Goal: Book appointment/travel/reservation

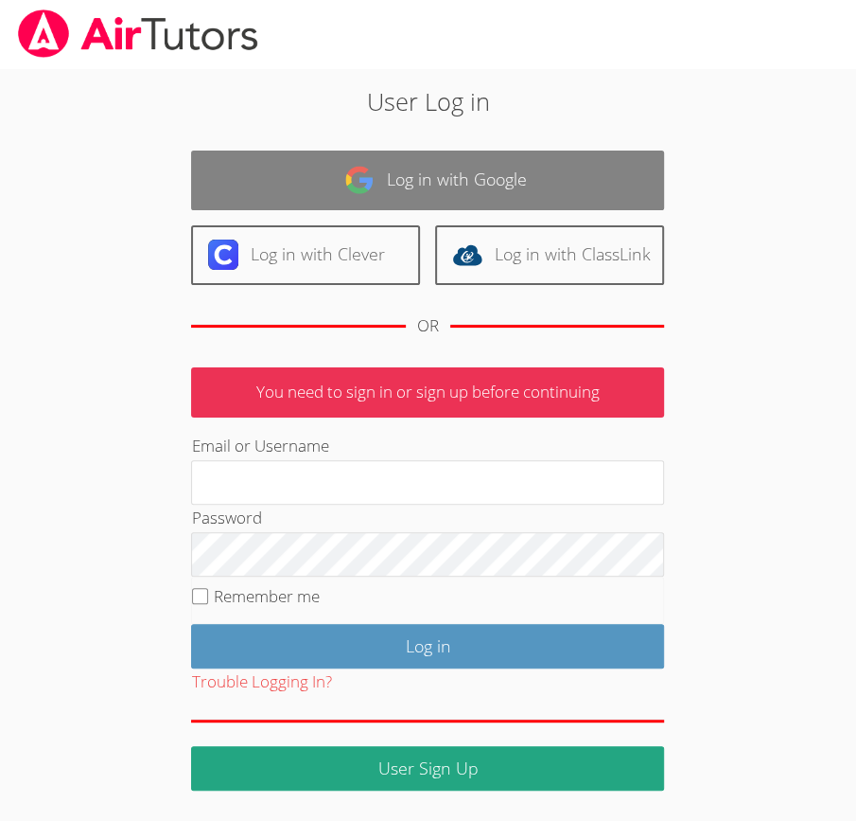
click at [394, 199] on link "Log in with Google" at bounding box center [427, 180] width 473 height 60
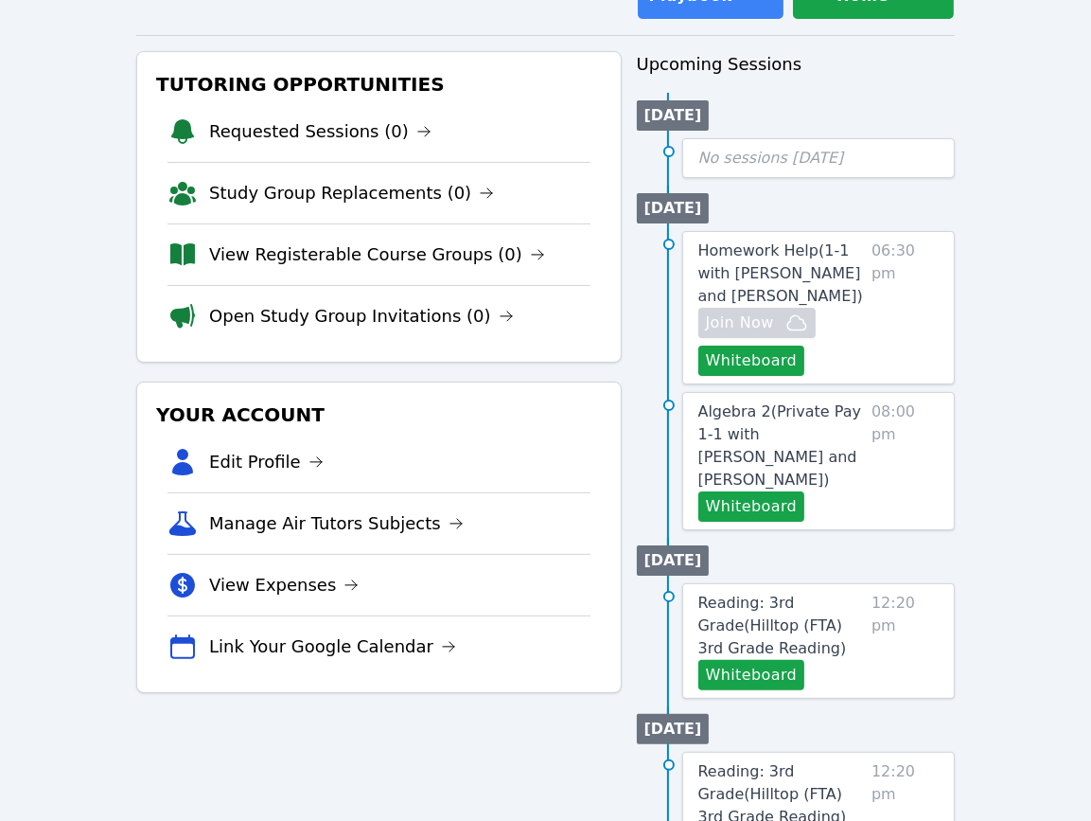
scroll to position [208, 0]
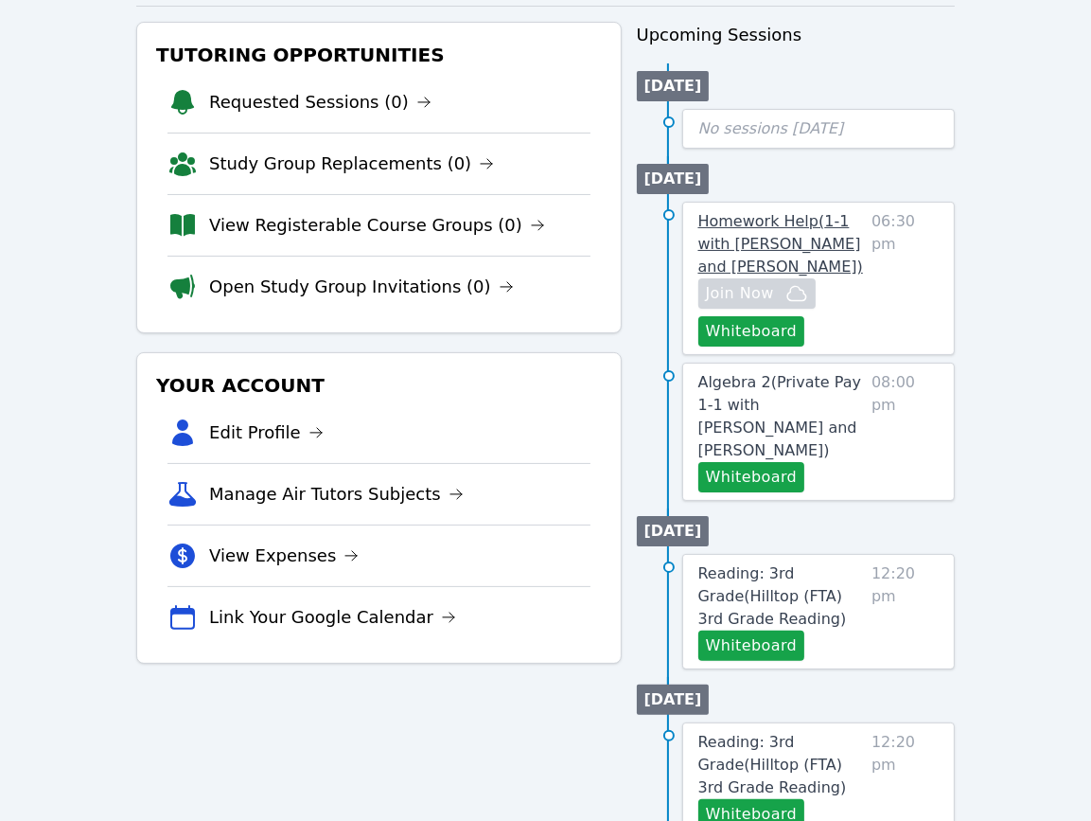
click at [795, 249] on span "Homework Help ( 1-1 with Daniel Shekhtman and Diana Carle )" at bounding box center [780, 243] width 165 height 63
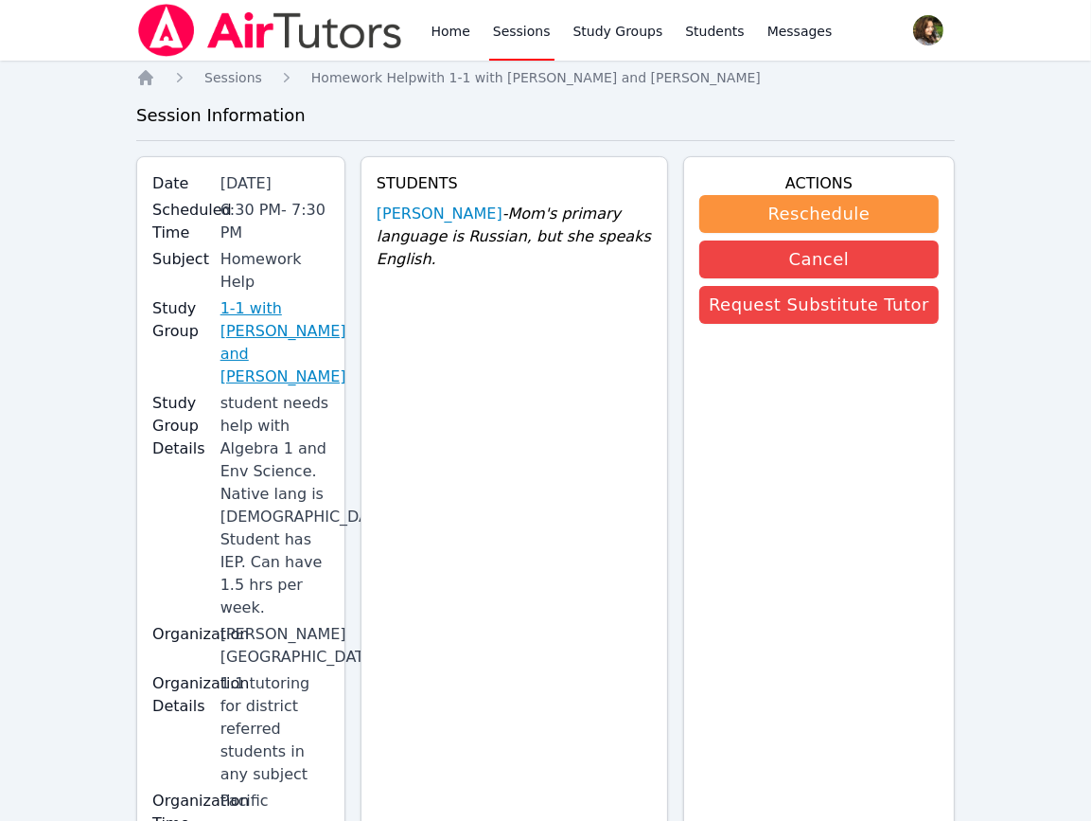
click at [299, 312] on link "1-1 with Daniel Shekhtman and Diana Carle" at bounding box center [284, 342] width 126 height 91
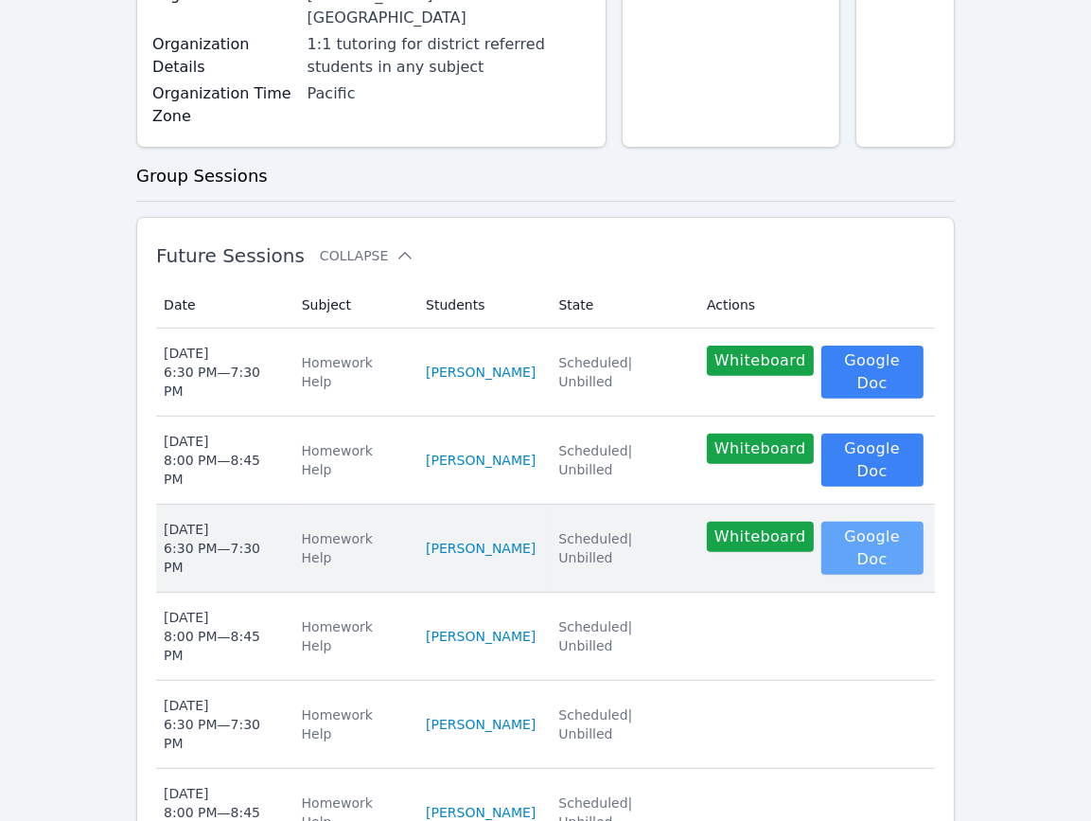
scroll to position [625, 0]
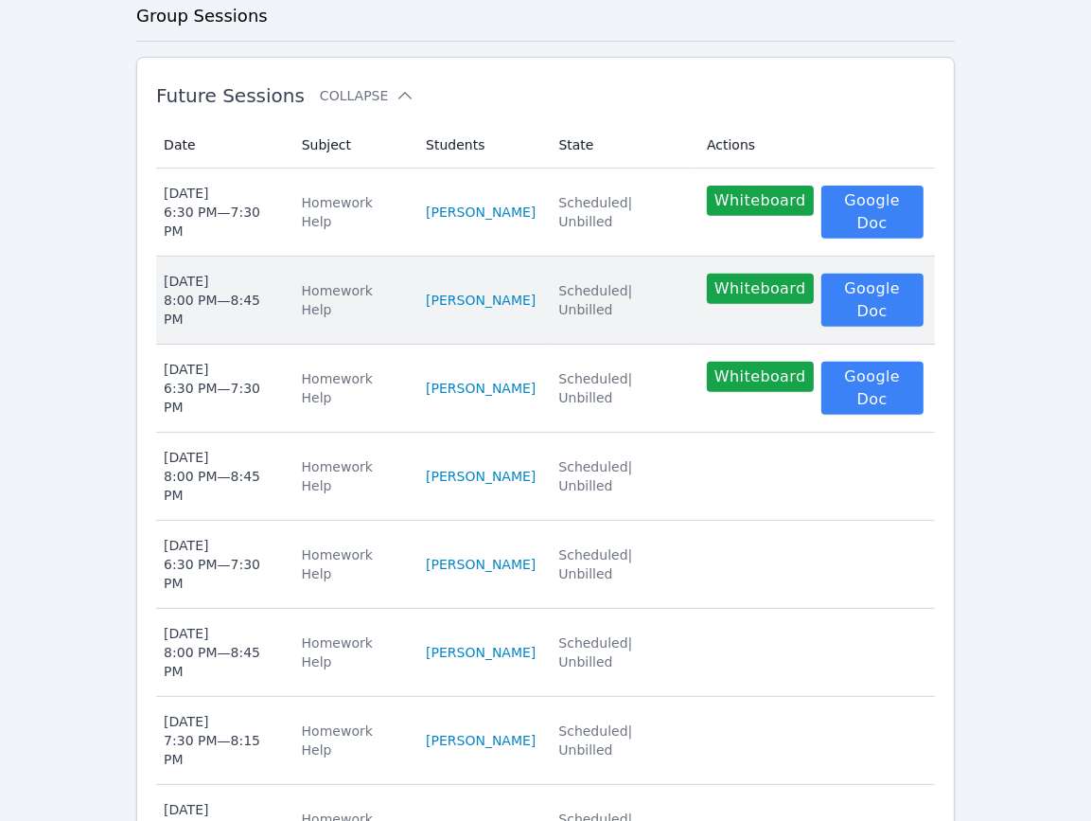
click at [289, 256] on td "Date Tue Oct 14 8:00 PM — 8:45 PM" at bounding box center [223, 300] width 134 height 88
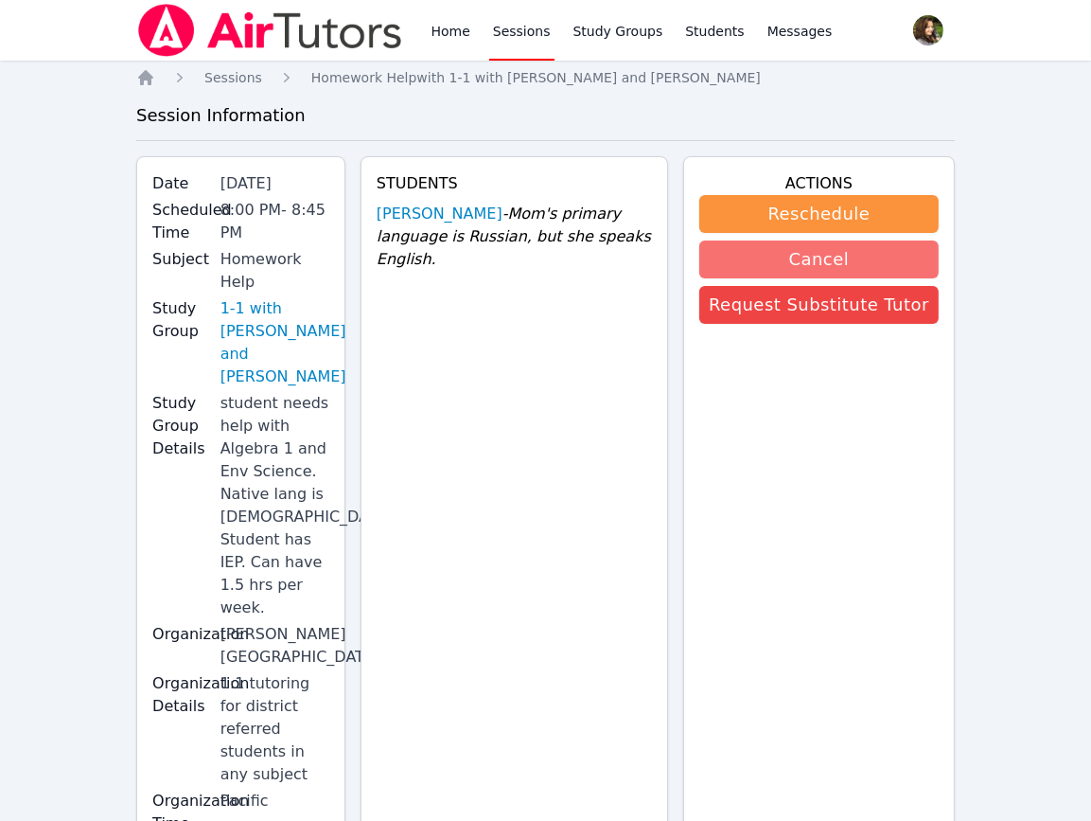
click at [813, 270] on button "Cancel" at bounding box center [818, 259] width 239 height 38
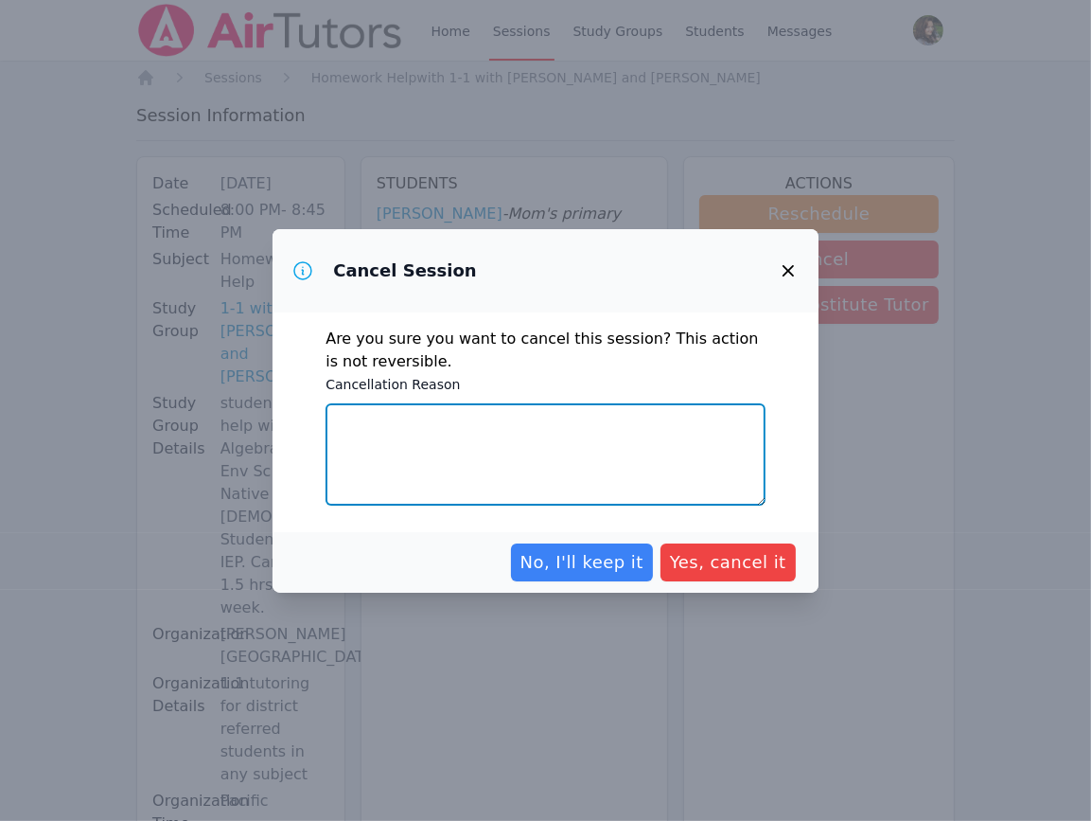
click at [518, 446] on textarea "Cancellation Reason" at bounding box center [546, 454] width 440 height 102
type textarea "S"
type textarea "Parent requested."
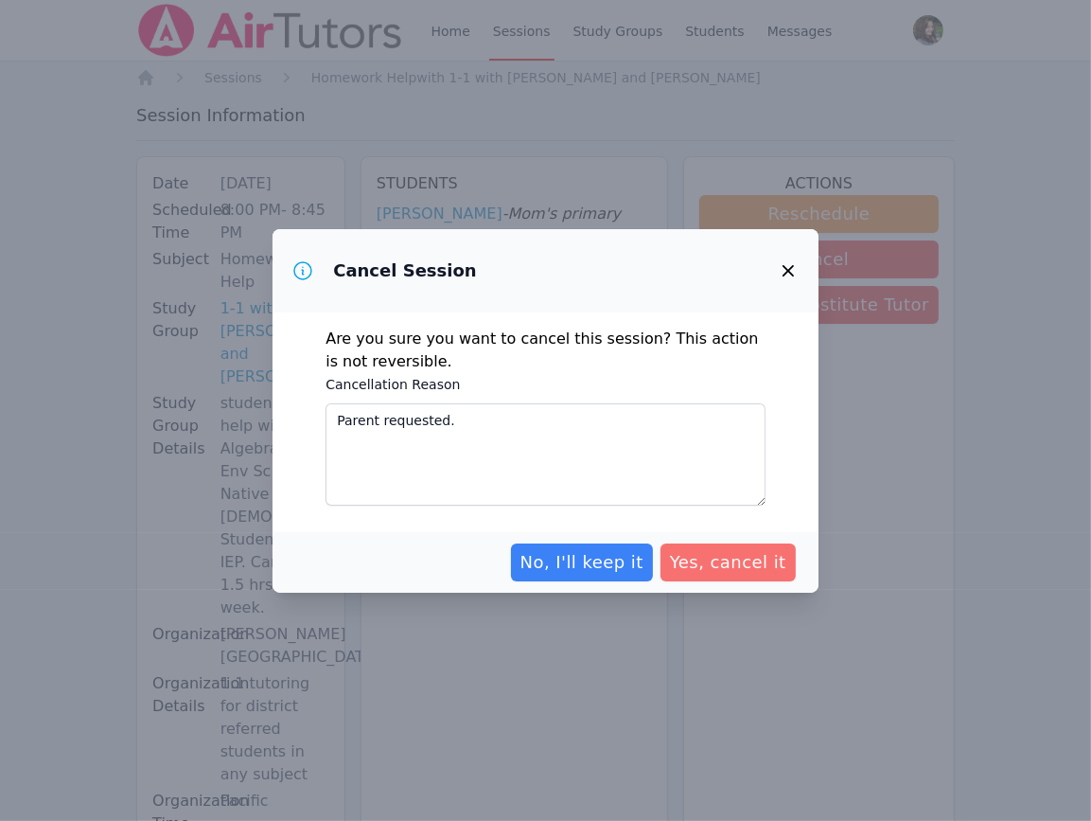
click at [731, 574] on span "Yes, cancel it" at bounding box center [728, 562] width 116 height 26
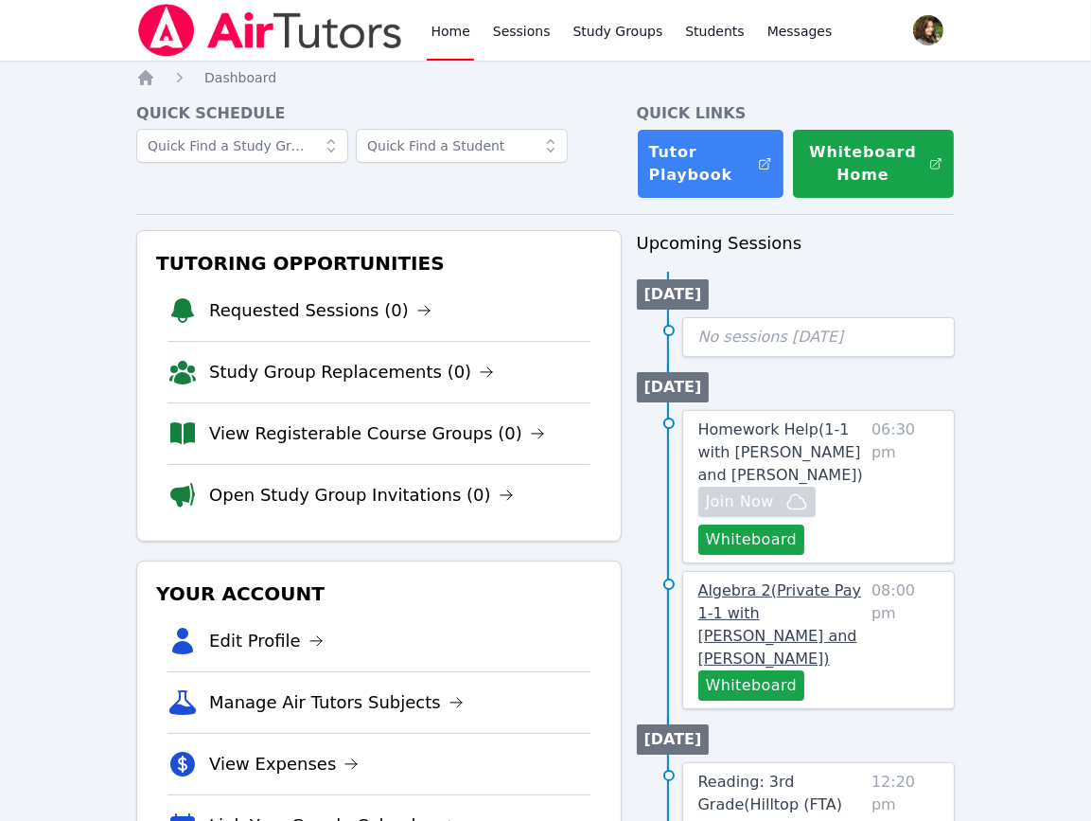
click at [849, 616] on span "Algebra 2 ( Private Pay 1-1 with Michelle Shekhtman and Diana Carle )" at bounding box center [780, 624] width 164 height 86
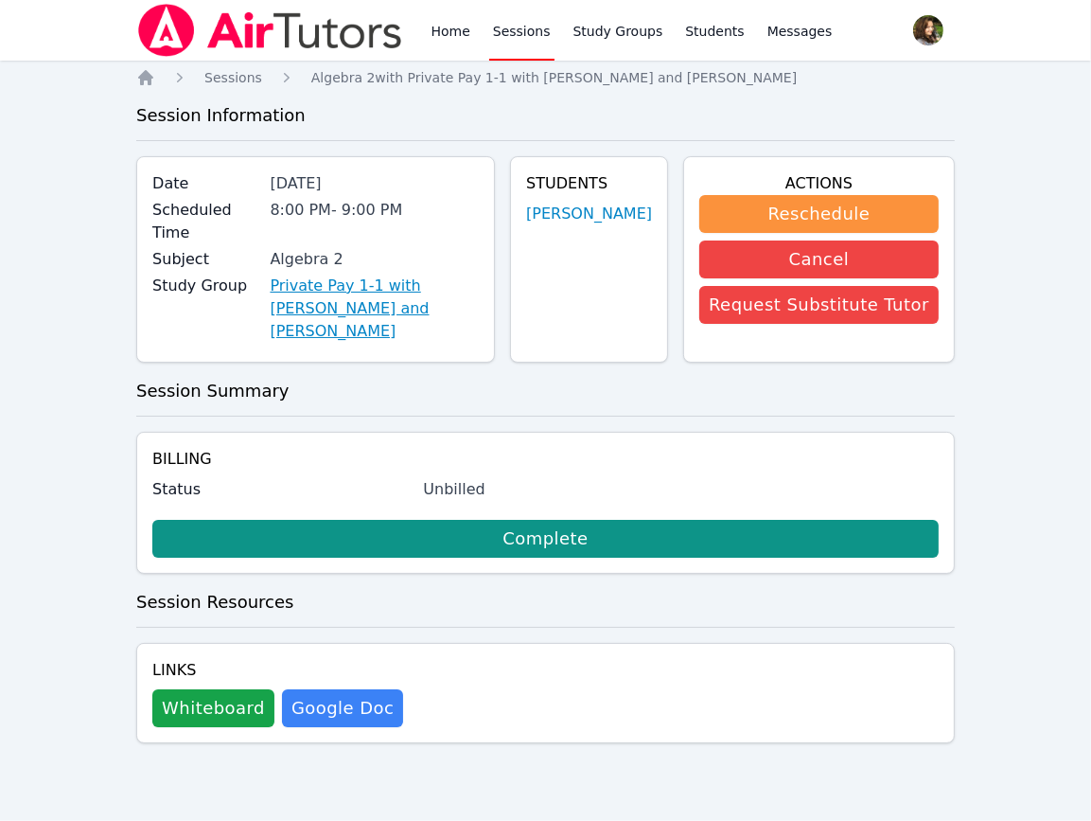
click at [377, 274] on link "Private Pay 1-1 with Michelle Shekhtman and Diana Carle" at bounding box center [374, 308] width 209 height 68
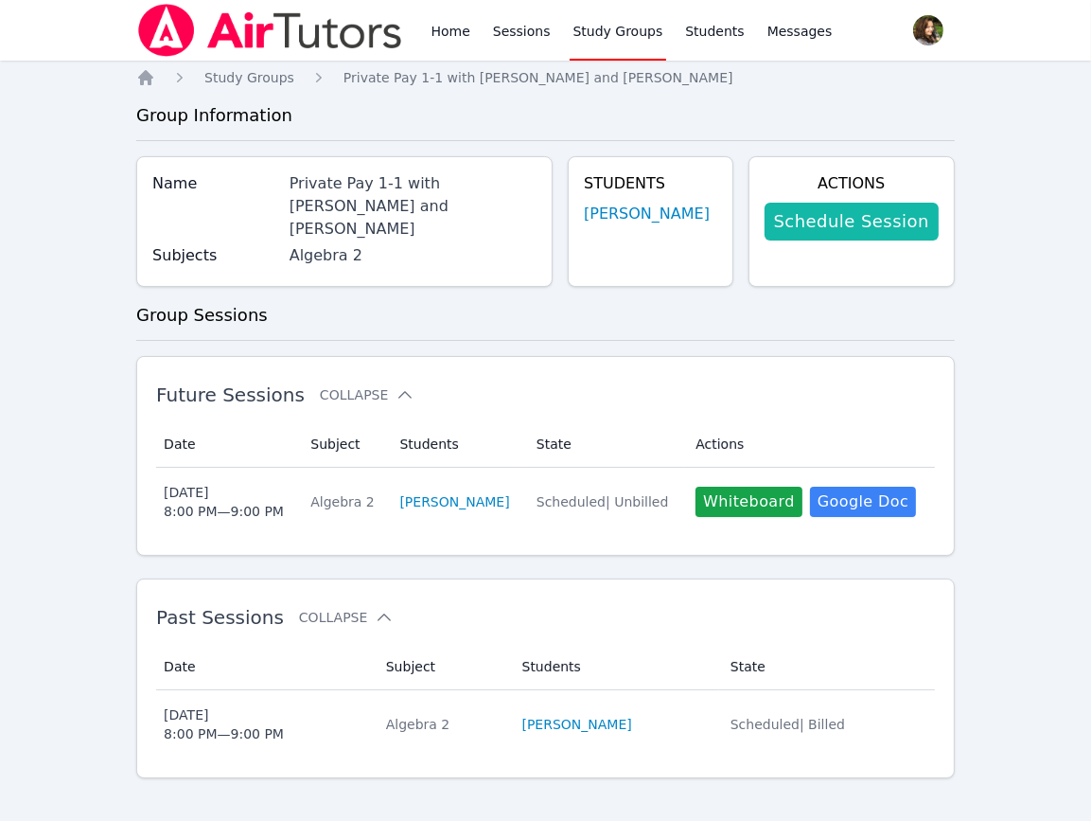
click at [856, 229] on link "Schedule Session" at bounding box center [852, 222] width 174 height 38
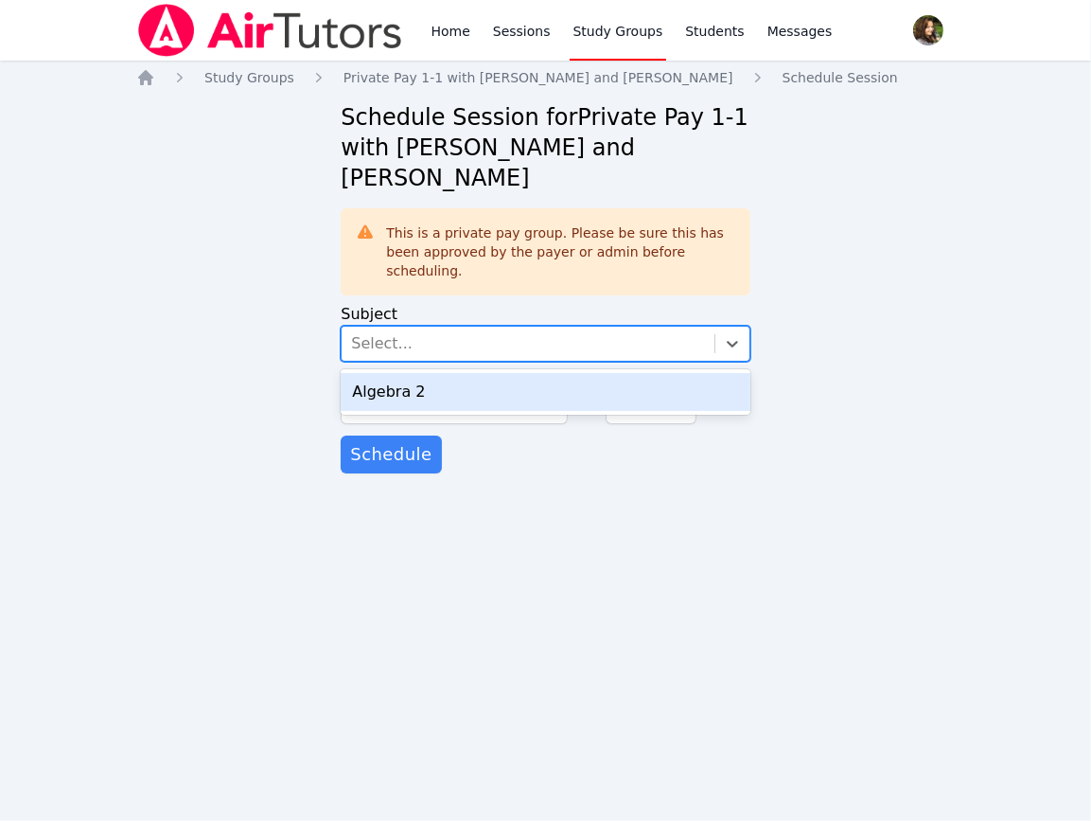
click at [437, 328] on div "Select..." at bounding box center [528, 343] width 372 height 34
click at [450, 380] on div "Algebra 2" at bounding box center [545, 392] width 409 height 38
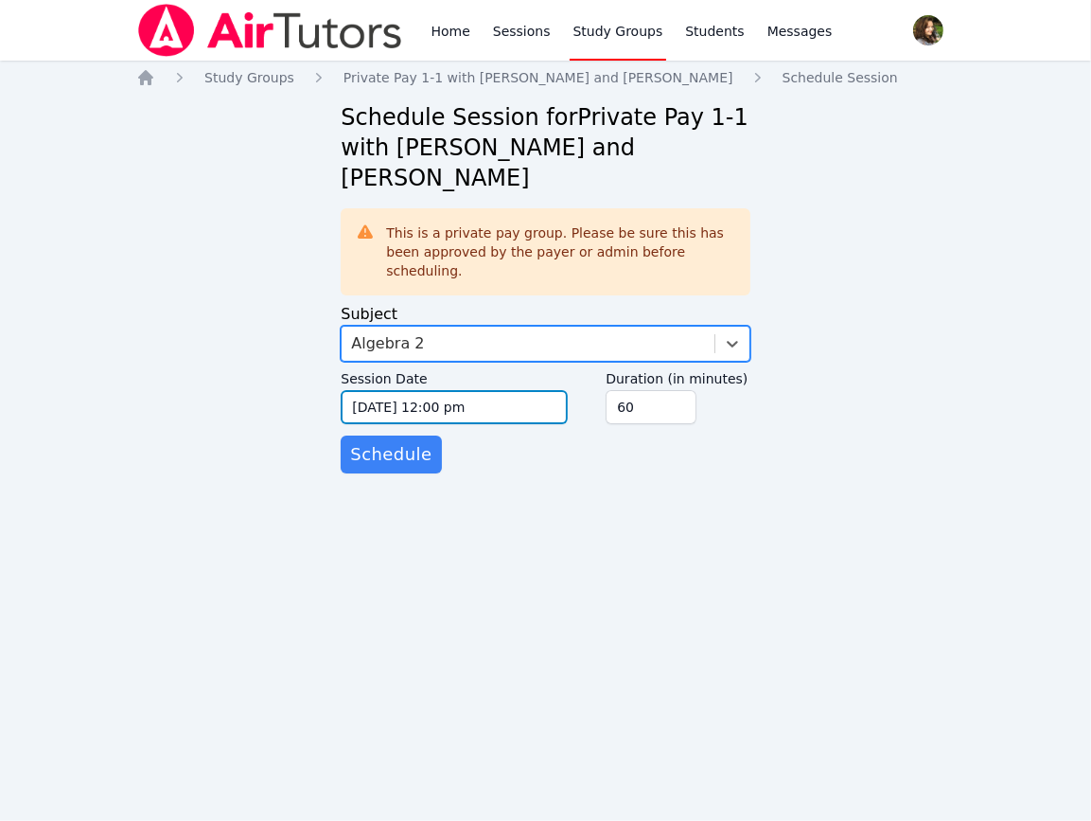
click at [490, 395] on input "10/05/2025 12:00 pm" at bounding box center [454, 407] width 227 height 34
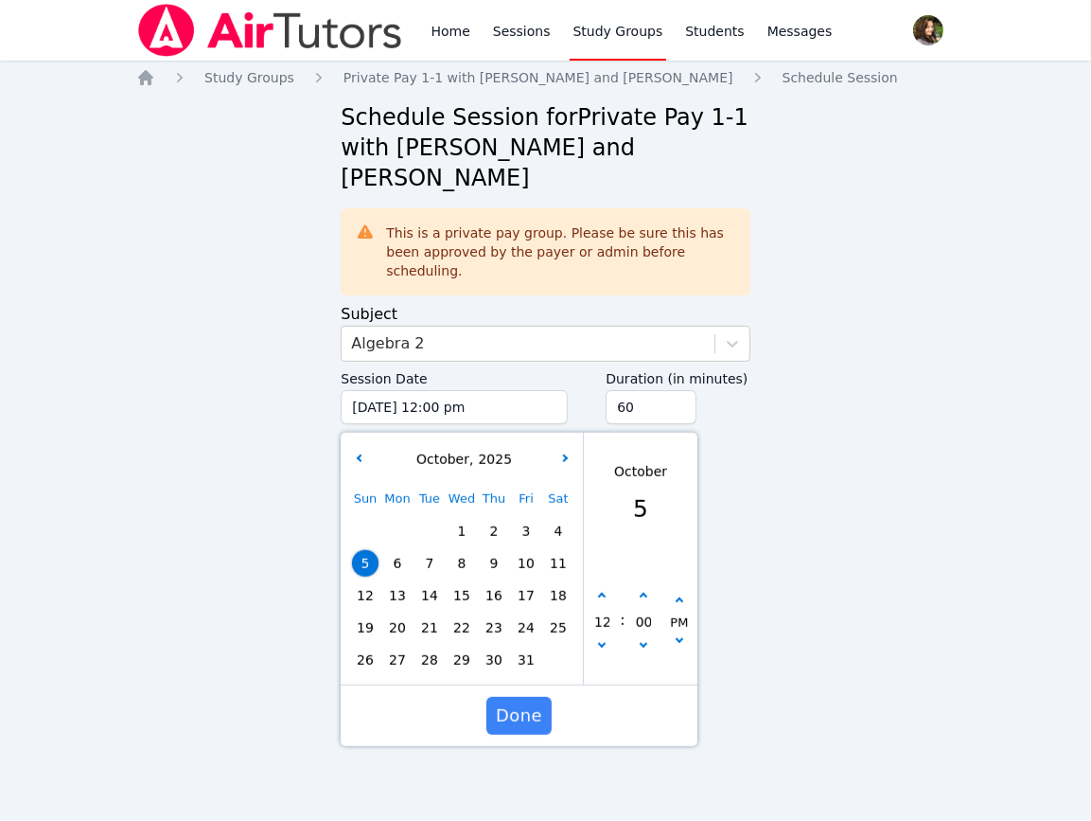
click at [432, 585] on span "14" at bounding box center [429, 595] width 26 height 26
click at [607, 587] on button "button" at bounding box center [601, 596] width 19 height 19
type input "10/14/2025 01:00 pm"
type input "01"
click at [607, 587] on button "button" at bounding box center [601, 596] width 19 height 19
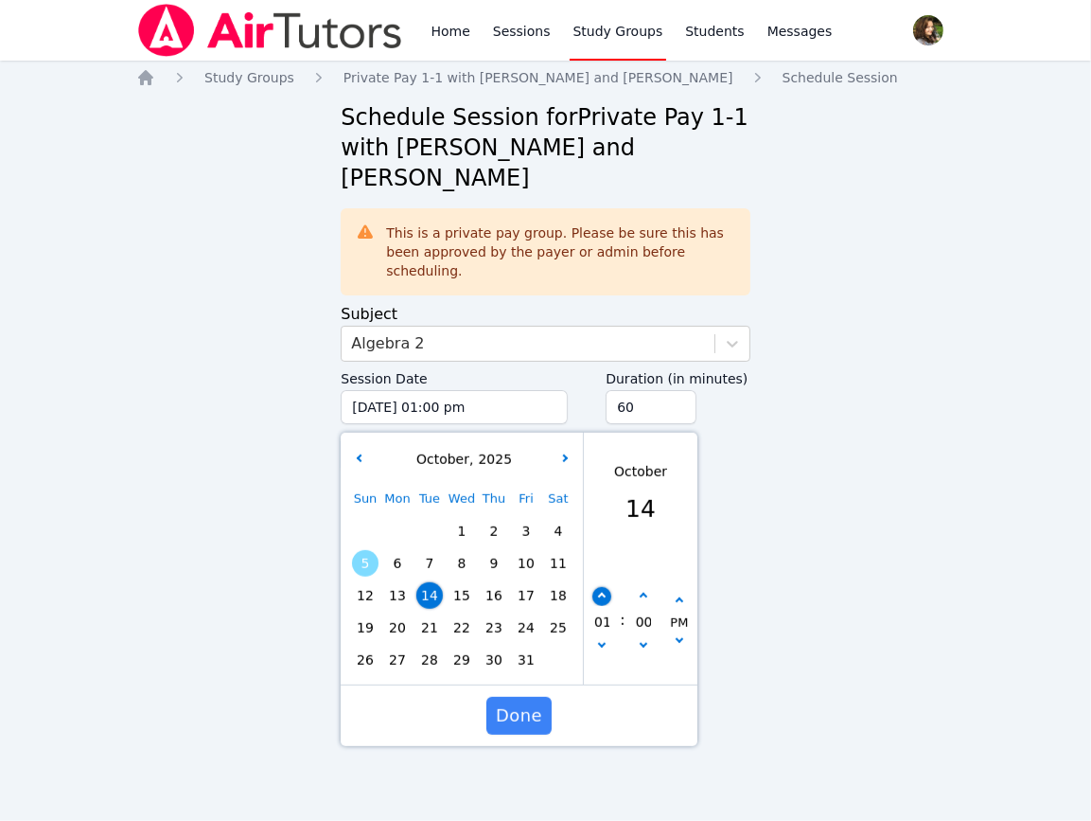
type input "10/14/2025 02:00 pm"
type input "02"
click at [607, 587] on button "button" at bounding box center [601, 596] width 19 height 19
type input "10/14/2025 03:00 pm"
type input "03"
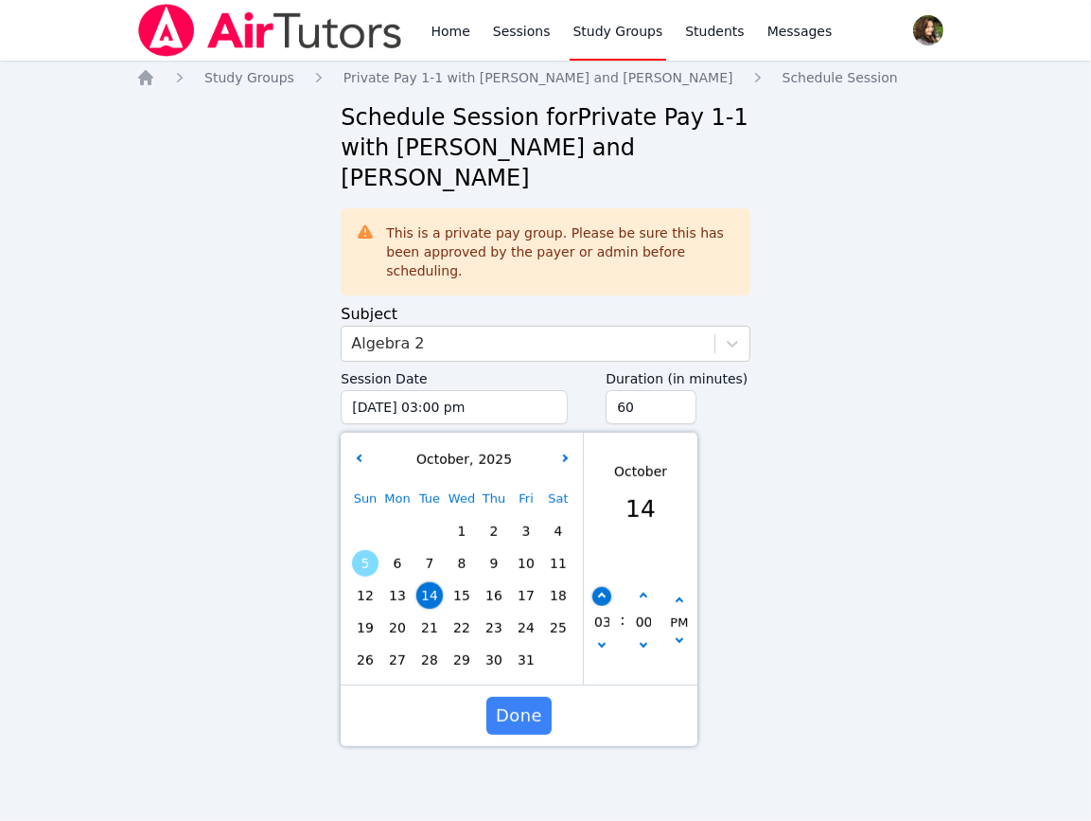
click at [607, 587] on button "button" at bounding box center [601, 596] width 19 height 19
type input "10/14/2025 04:00 pm"
type input "04"
click at [606, 587] on button "button" at bounding box center [601, 596] width 19 height 19
type input "10/14/2025 05:00 pm"
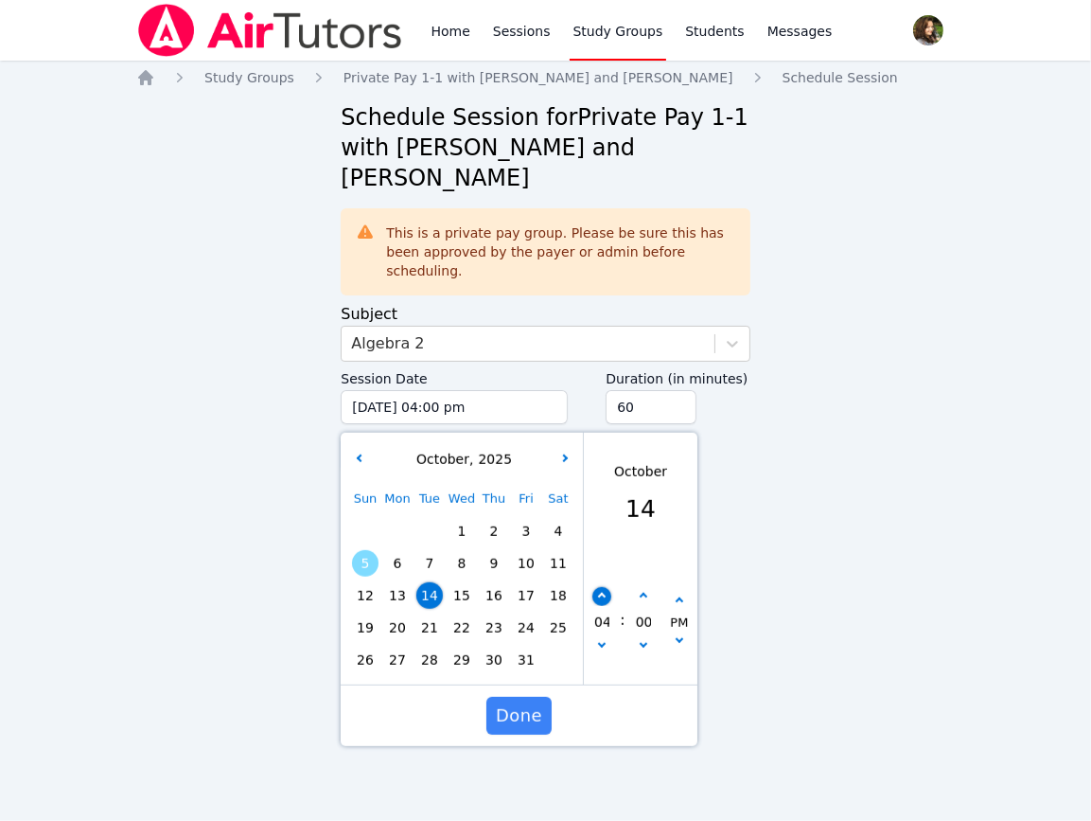
type input "05"
click at [606, 587] on button "button" at bounding box center [601, 596] width 19 height 19
type input "10/14/2025 06:00 pm"
type input "06"
click at [606, 587] on button "button" at bounding box center [601, 596] width 19 height 19
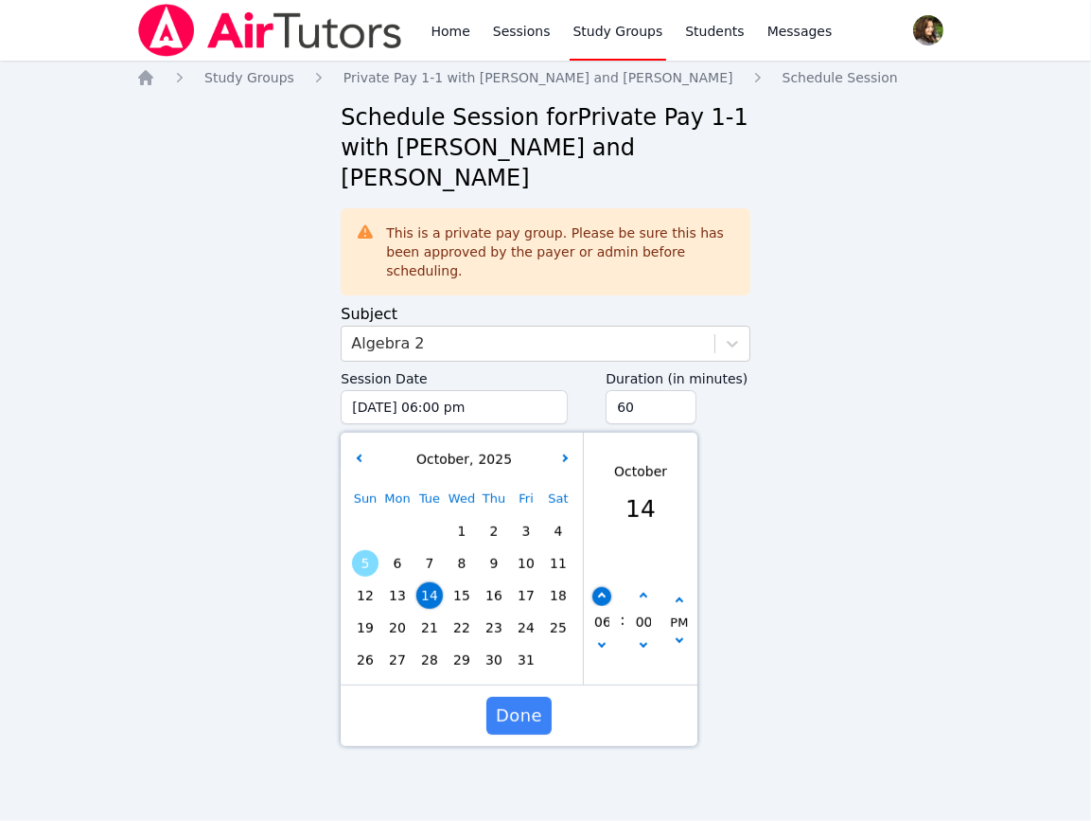
type input "10/14/2025 07:00 pm"
type input "07"
click at [606, 587] on button "button" at bounding box center [601, 596] width 19 height 19
type input "10/14/2025 08:00 pm"
type input "08"
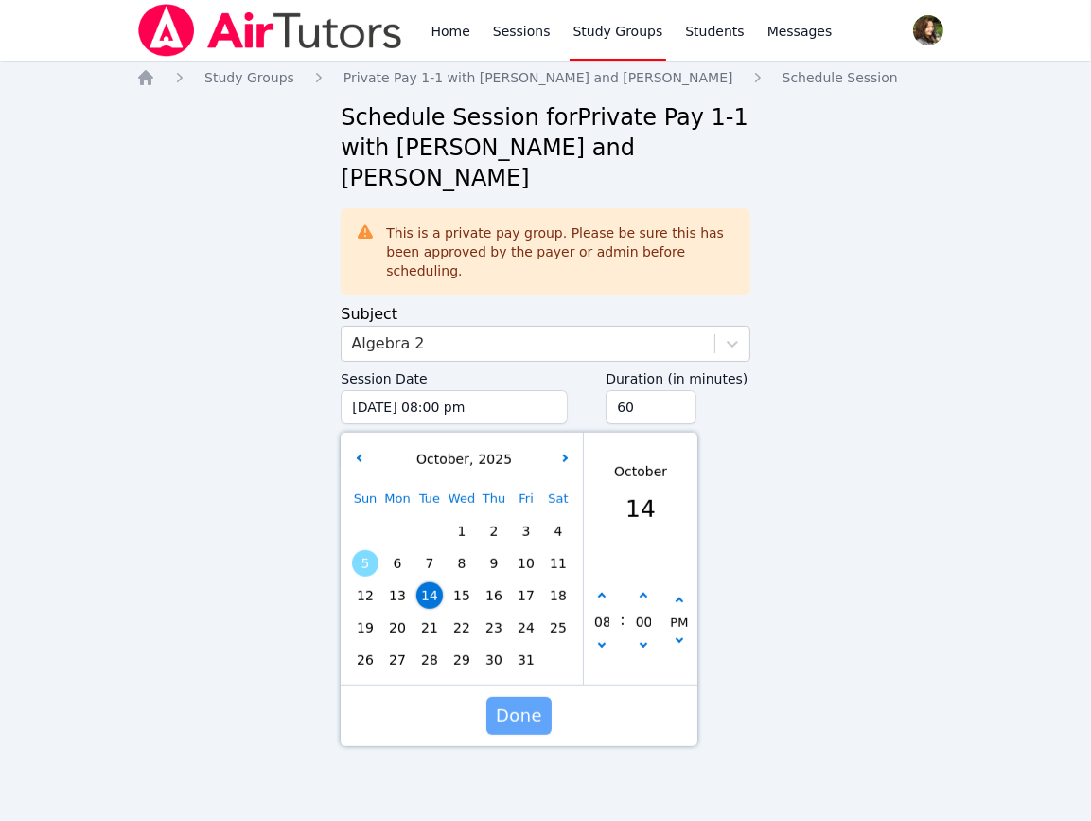
click at [521, 702] on span "Done" at bounding box center [519, 715] width 46 height 26
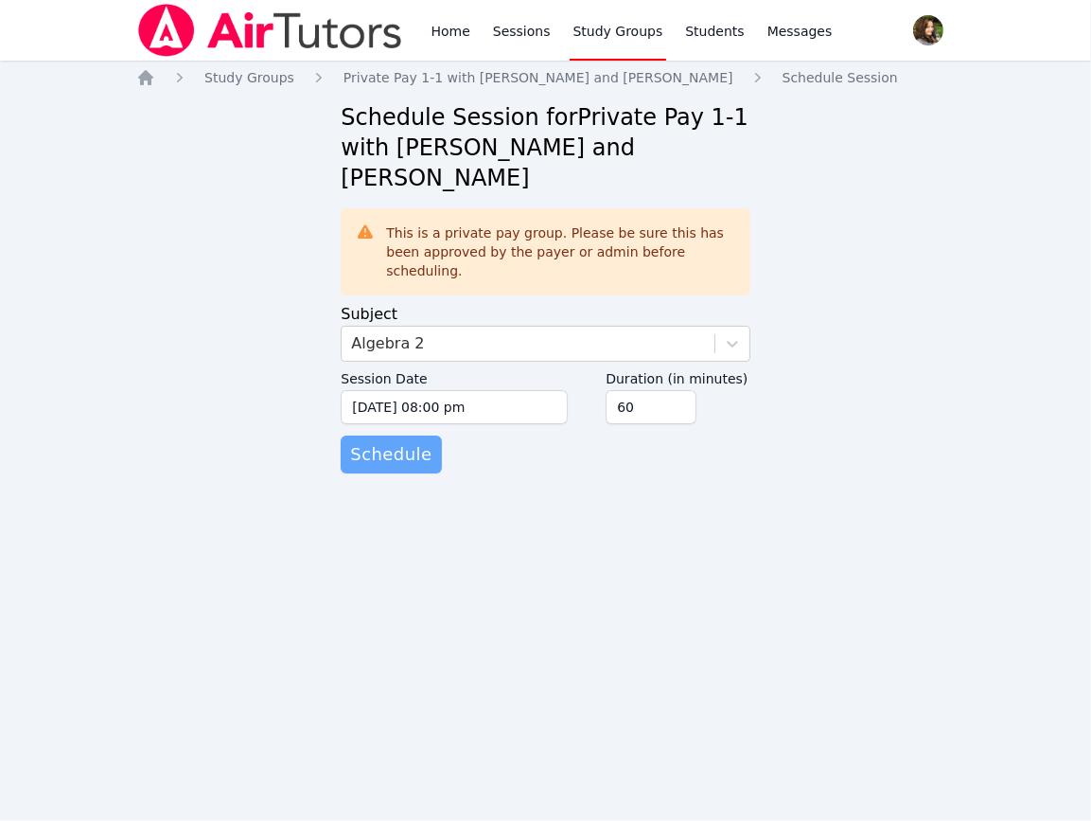
click at [375, 441] on span "Schedule" at bounding box center [390, 454] width 81 height 26
click at [391, 332] on div "Select..." at bounding box center [382, 343] width 62 height 23
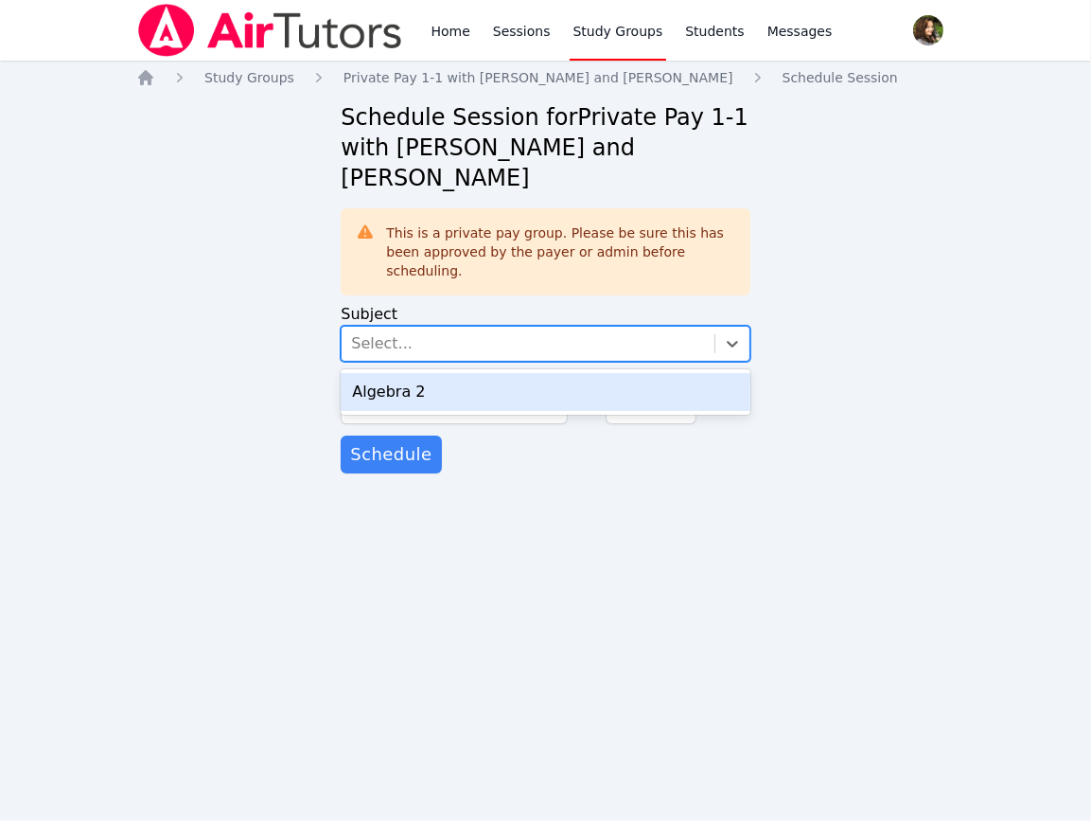
click at [415, 380] on div "Algebra 2" at bounding box center [545, 392] width 409 height 38
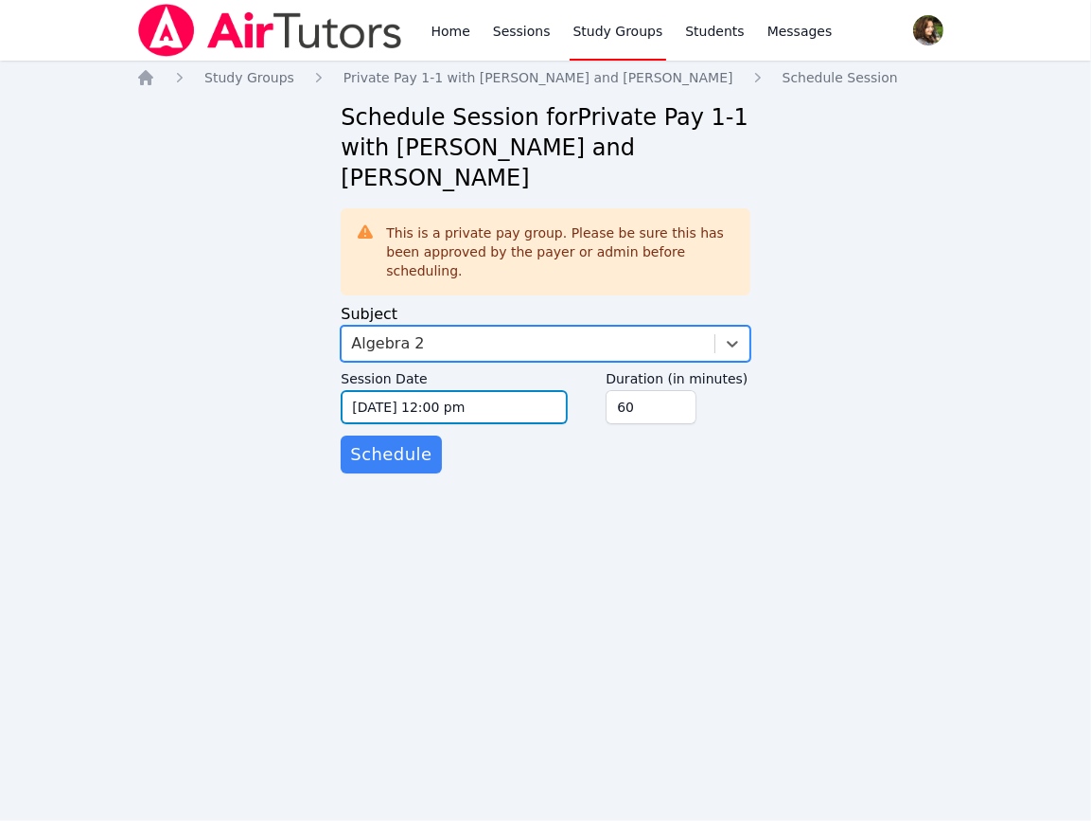
click at [483, 391] on input "10/05/2025 12:00 pm" at bounding box center [454, 407] width 227 height 34
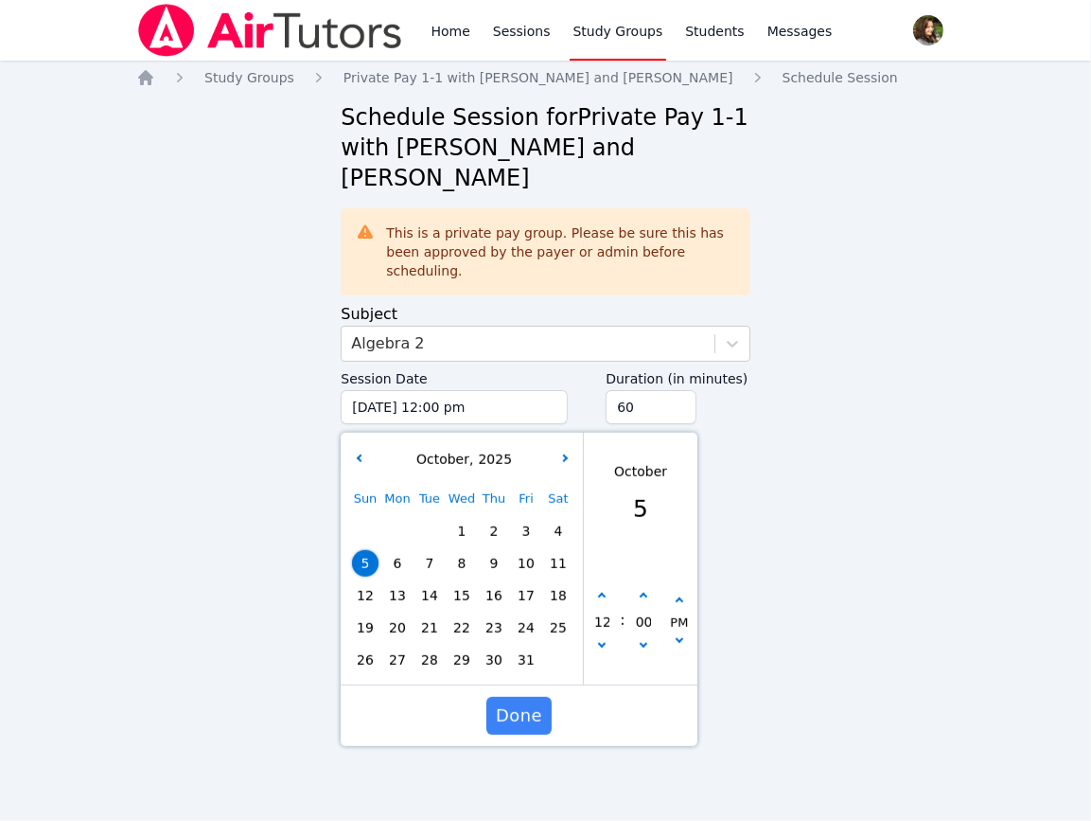
click at [501, 582] on span "16" at bounding box center [494, 595] width 26 height 26
click at [607, 587] on button "button" at bounding box center [601, 596] width 19 height 19
type input "10/16/2025 01:00 pm"
type input "01"
click at [607, 587] on button "button" at bounding box center [601, 596] width 19 height 19
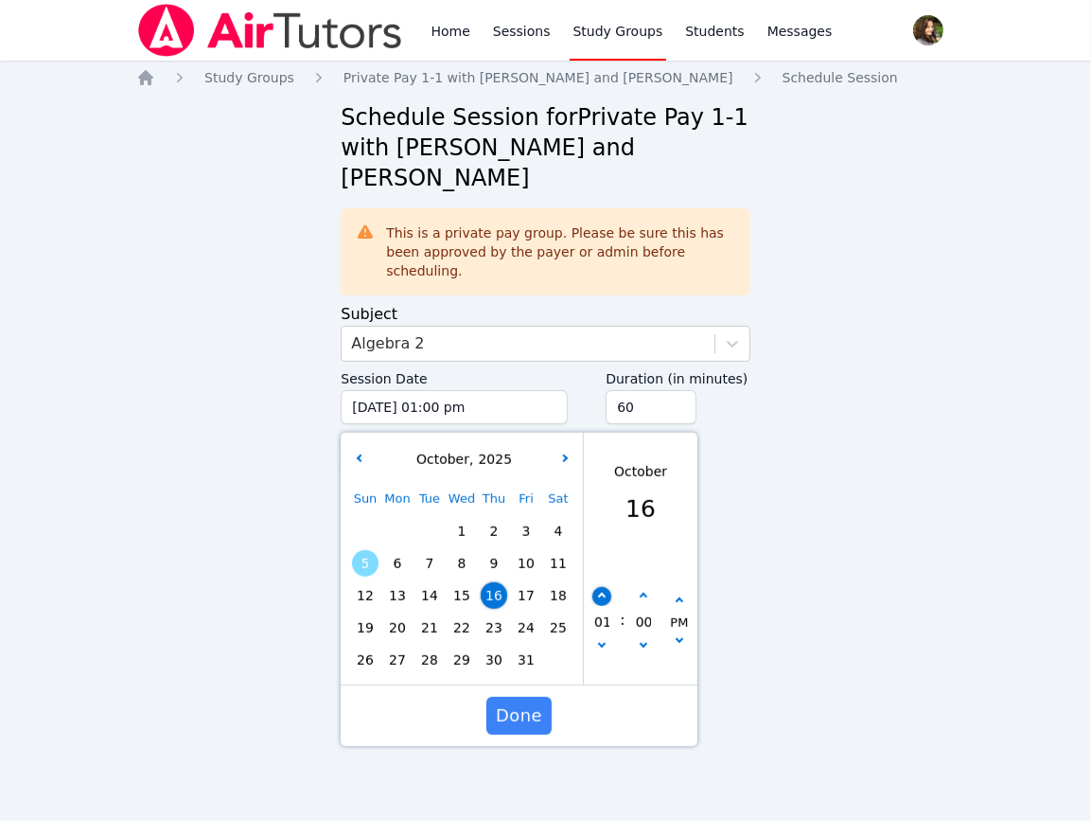
type input "10/16/2025 02:00 pm"
type input "02"
click at [606, 587] on button "button" at bounding box center [601, 596] width 19 height 19
type input "10/16/2025 03:00 pm"
type input "03"
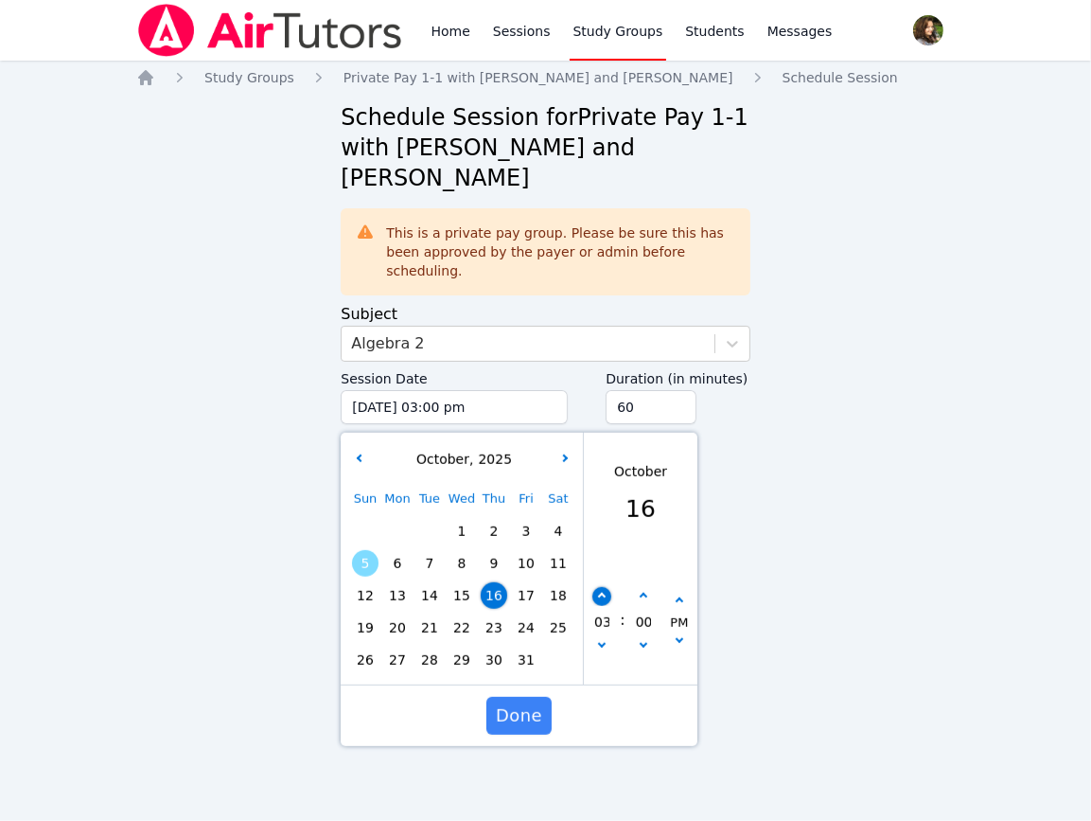
click at [606, 587] on button "button" at bounding box center [601, 596] width 19 height 19
type input "10/16/2025 04:00 pm"
type input "04"
click at [606, 587] on button "button" at bounding box center [601, 596] width 19 height 19
type input "10/16/2025 05:00 pm"
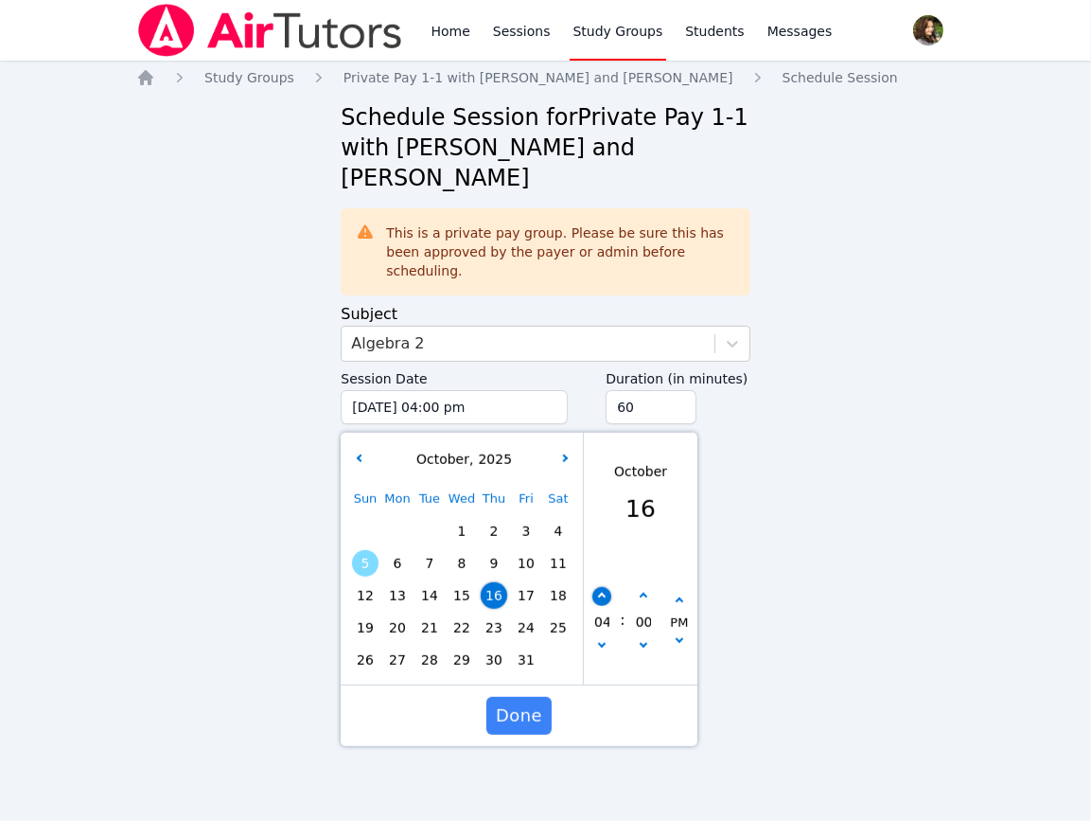
type input "05"
click at [606, 587] on button "button" at bounding box center [601, 596] width 19 height 19
type input "10/16/2025 06:00 pm"
type input "06"
click at [606, 587] on button "button" at bounding box center [601, 596] width 19 height 19
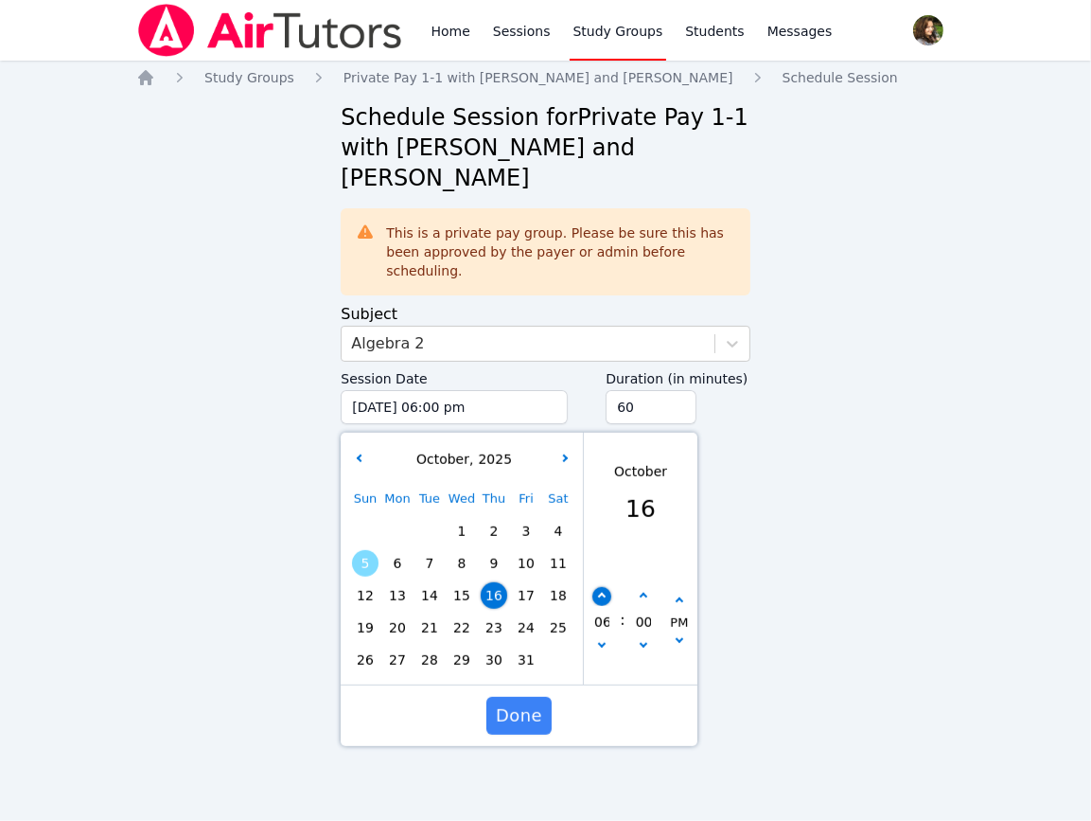
type input "10/16/2025 07:00 pm"
type input "07"
click at [643, 587] on button "button" at bounding box center [643, 596] width 19 height 19
type input "10/16/2025 07:05 pm"
type input "05"
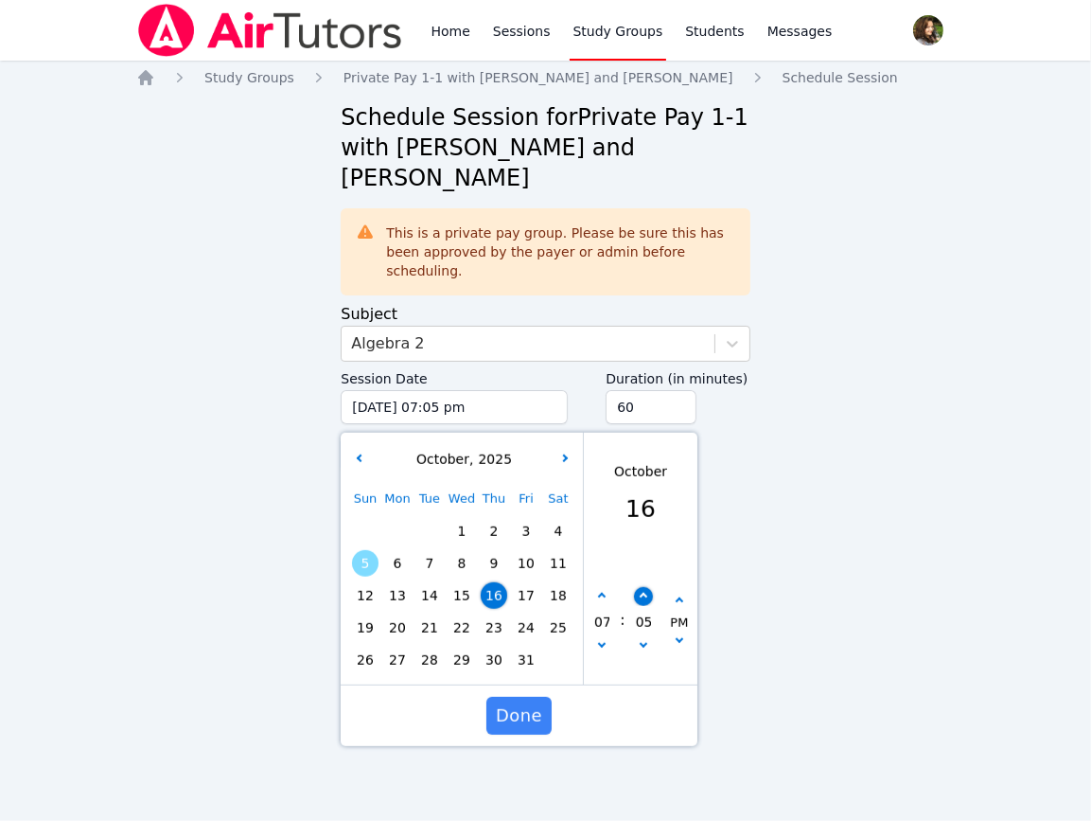
click at [643, 587] on button "button" at bounding box center [643, 596] width 19 height 19
type input "10/16/2025 07:10 pm"
type input "10"
click at [643, 587] on button "button" at bounding box center [643, 596] width 19 height 19
type input "10/16/2025 07:15 pm"
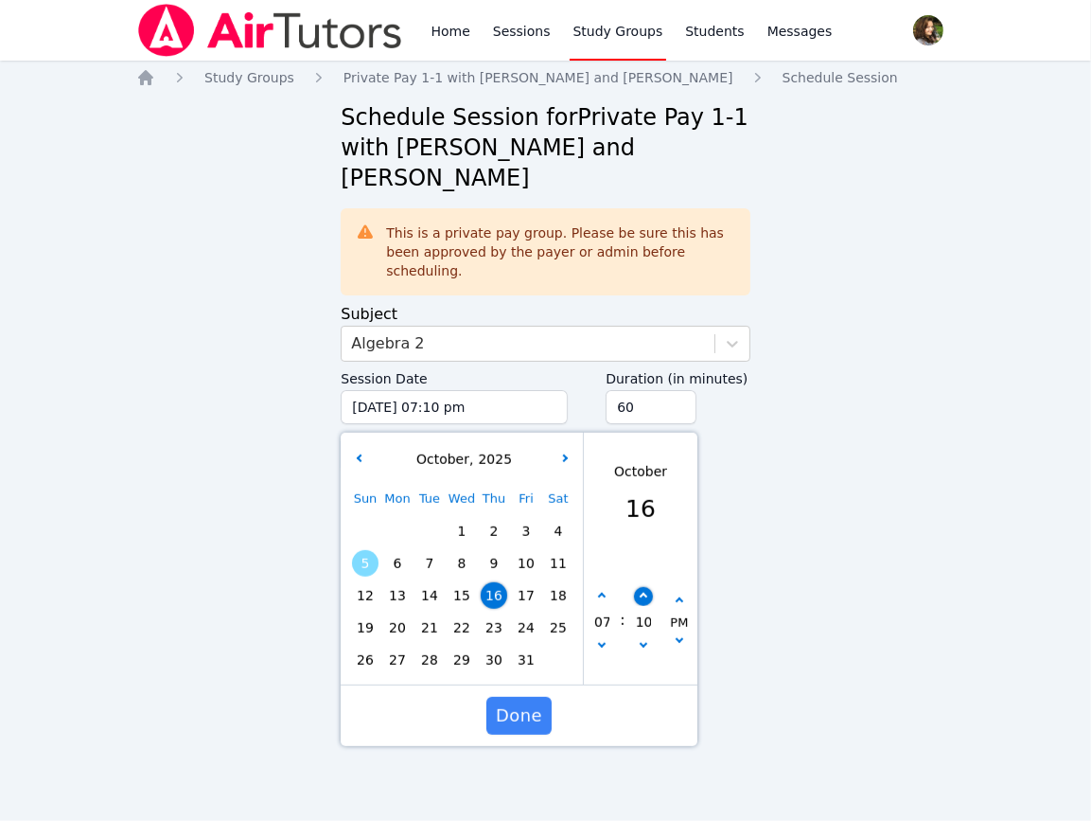
type input "15"
click at [643, 587] on button "button" at bounding box center [643, 596] width 19 height 19
type input "10/16/2025 07:20 pm"
type input "20"
click at [643, 587] on button "button" at bounding box center [643, 596] width 19 height 19
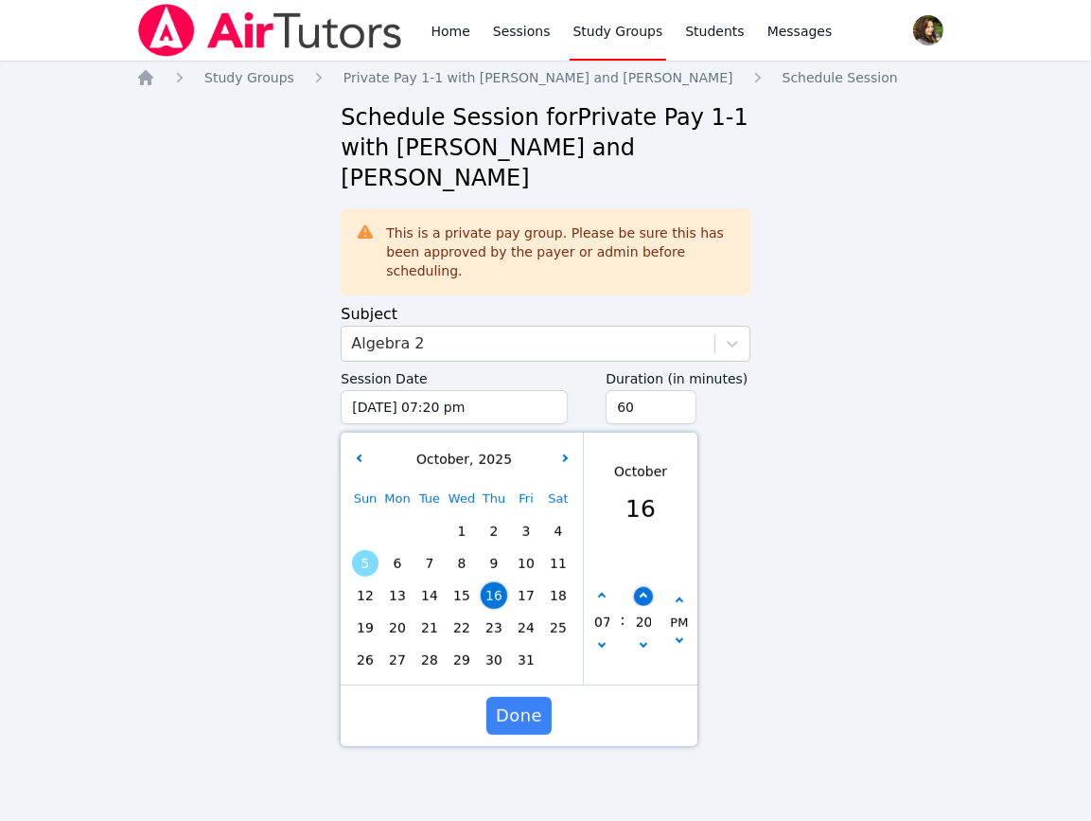
type input "10/16/2025 07:25 pm"
type input "25"
click at [643, 587] on button "button" at bounding box center [643, 596] width 19 height 19
type input "10/16/2025 07:30 pm"
type input "30"
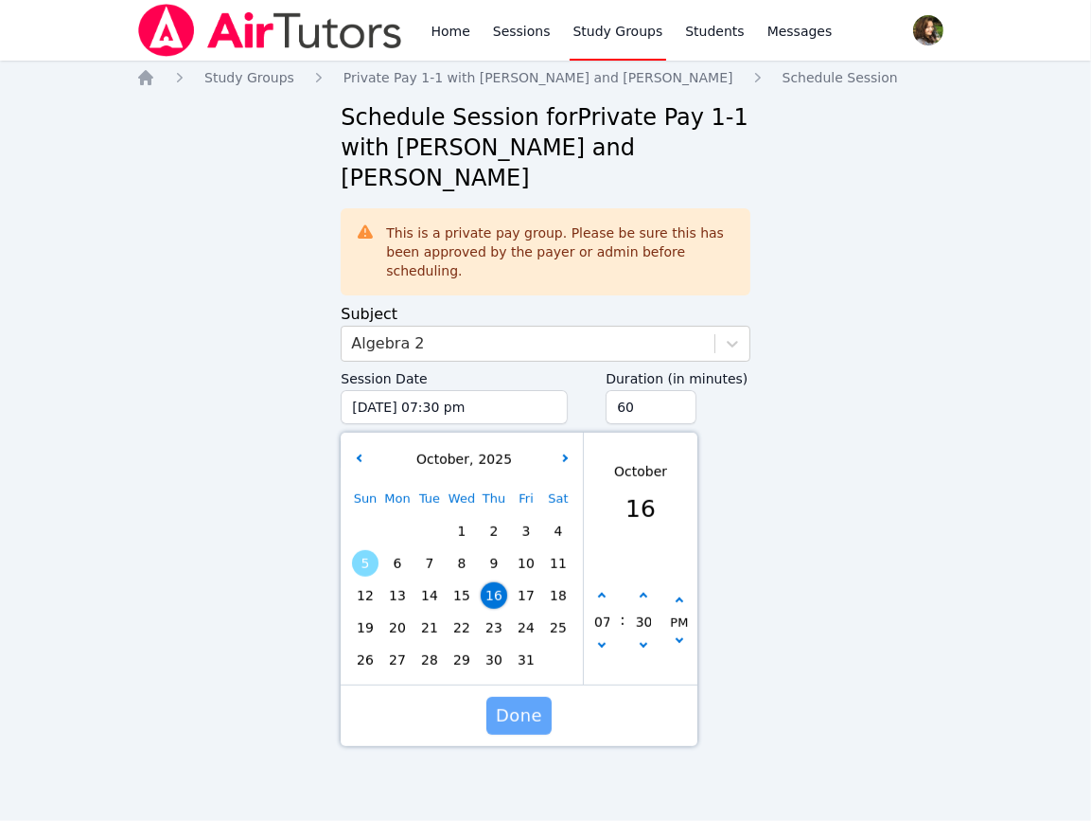
click at [535, 702] on span "Done" at bounding box center [519, 715] width 46 height 26
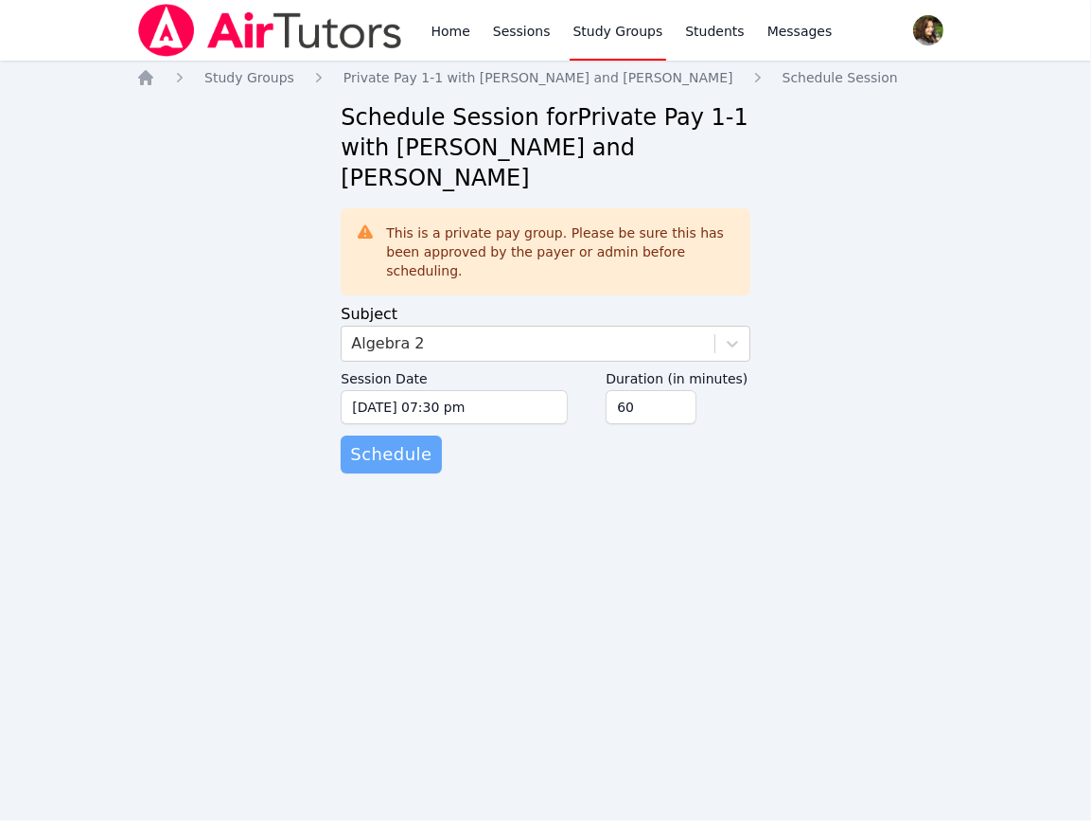
click at [395, 441] on span "Schedule" at bounding box center [390, 454] width 81 height 26
